Goal: Task Accomplishment & Management: Manage account settings

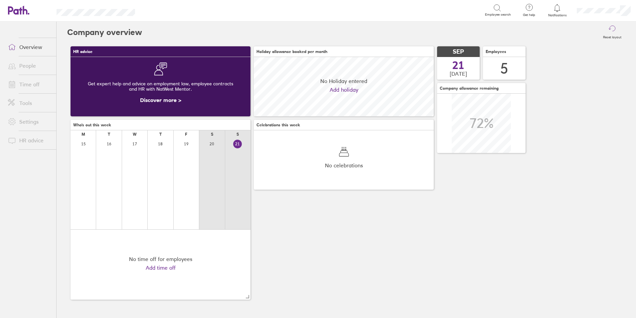
scroll to position [59, 180]
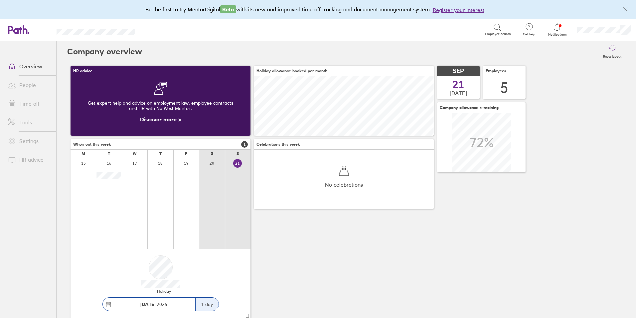
click at [34, 106] on link "Time off" at bounding box center [30, 103] width 54 height 13
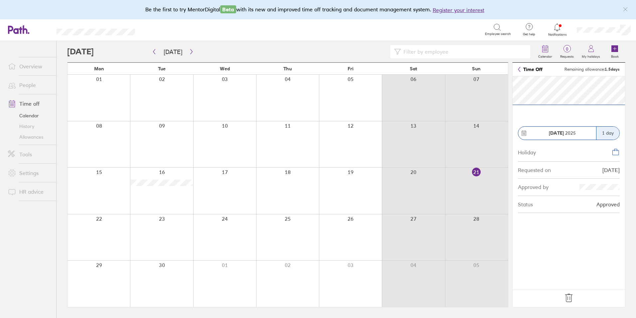
click at [566, 296] on icon at bounding box center [568, 298] width 7 height 8
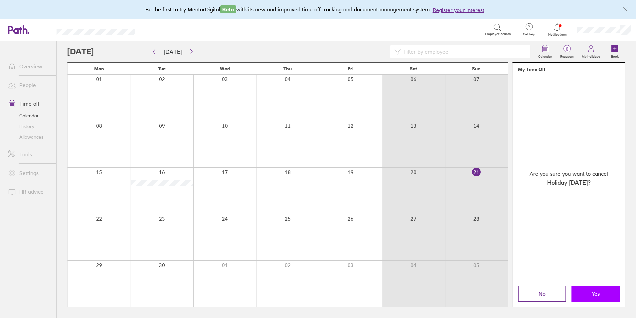
click at [596, 291] on span "Yes" at bounding box center [596, 293] width 8 height 6
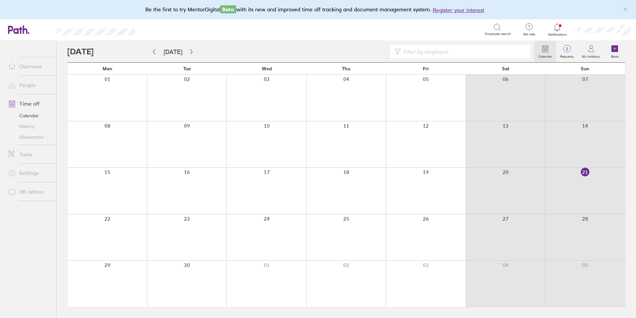
click at [198, 196] on div at bounding box center [187, 190] width 80 height 46
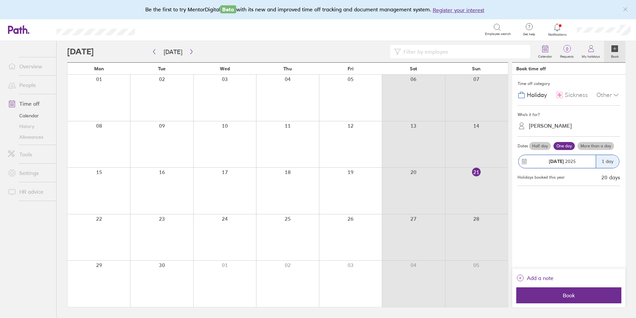
click at [539, 143] on label "Half day" at bounding box center [541, 146] width 22 height 8
click at [0, 0] on input "Half day" at bounding box center [0, 0] width 0 height 0
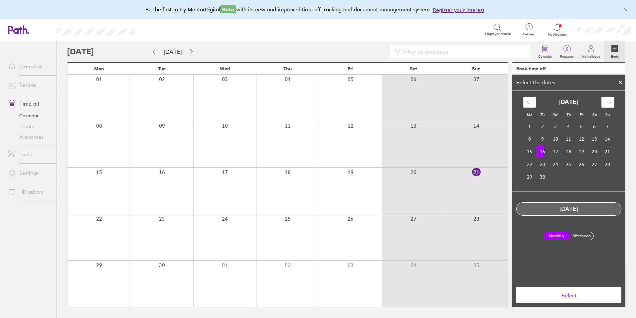
click at [590, 296] on span "Select" at bounding box center [569, 295] width 96 height 6
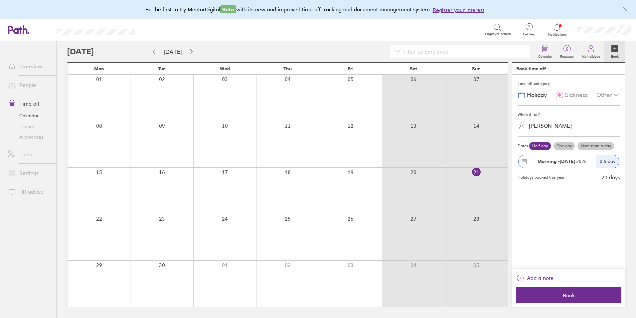
click at [590, 296] on span "Book" at bounding box center [569, 295] width 96 height 6
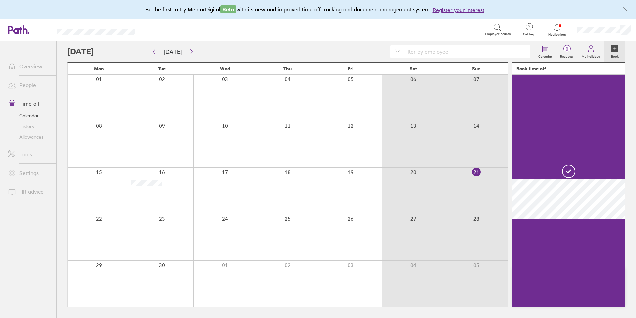
click at [33, 85] on link "People" at bounding box center [30, 84] width 54 height 13
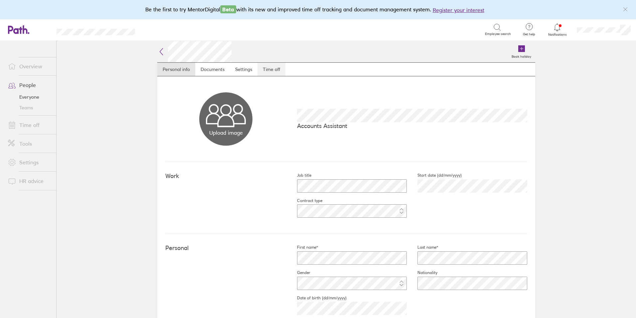
click at [270, 68] on link "Time off" at bounding box center [272, 69] width 28 height 13
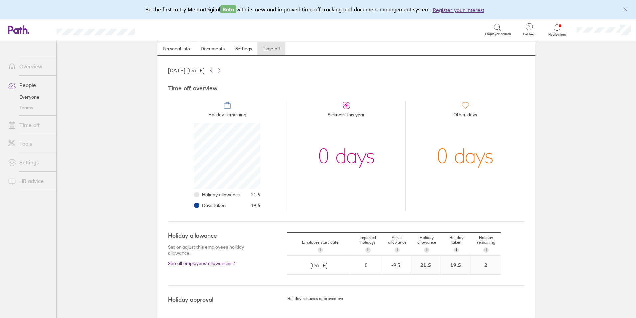
scroll to position [32, 0]
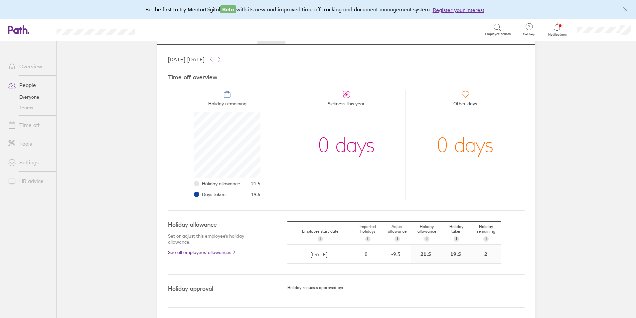
click at [27, 87] on link "People" at bounding box center [30, 84] width 54 height 13
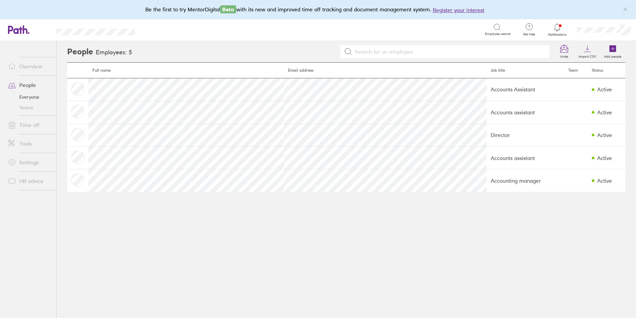
click at [36, 68] on link "Overview" at bounding box center [30, 66] width 54 height 13
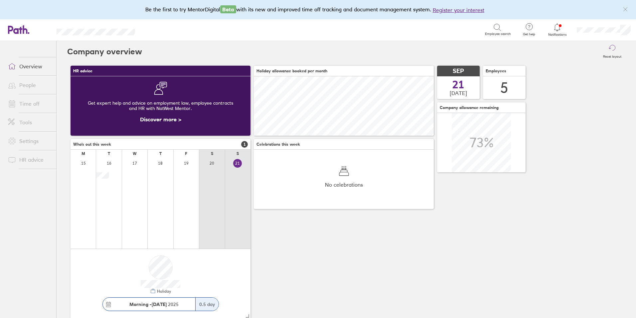
scroll to position [59, 180]
click at [35, 103] on link "Time off" at bounding box center [30, 103] width 54 height 13
